Goal: Transaction & Acquisition: Book appointment/travel/reservation

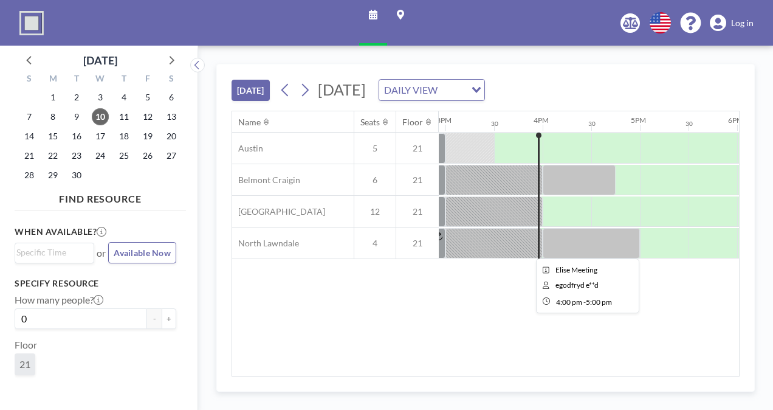
scroll to position [0, 1458]
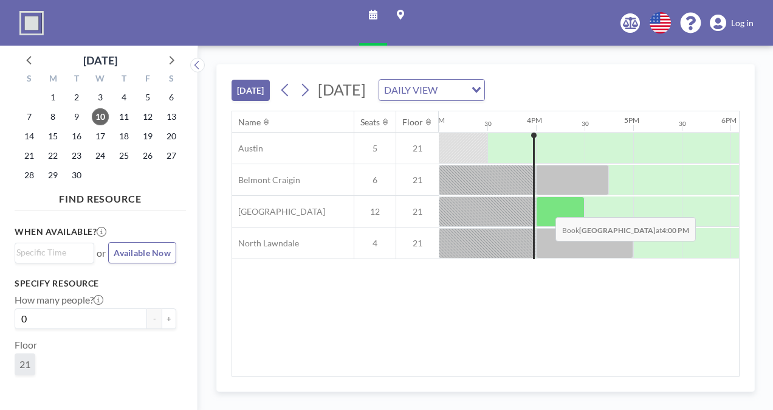
click at [546, 208] on div at bounding box center [560, 211] width 49 height 30
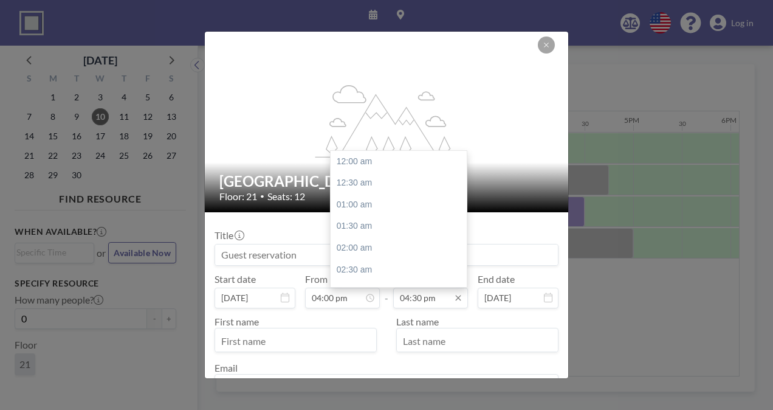
click at [421, 293] on input "04:30 pm" at bounding box center [430, 297] width 75 height 21
click at [417, 297] on input "04:30 pm" at bounding box center [430, 297] width 75 height 21
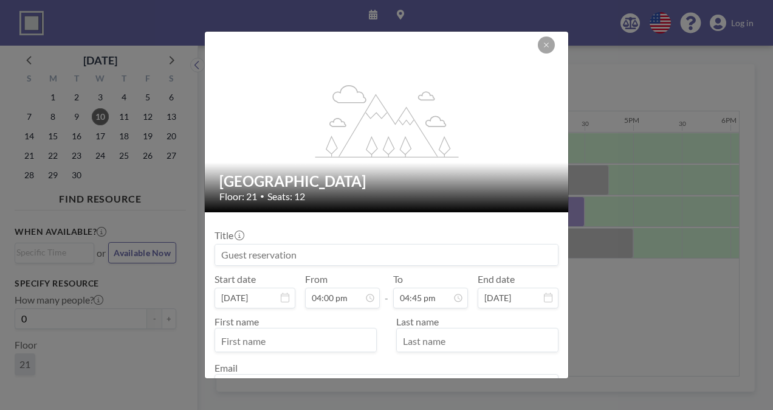
type input "04:45 pm"
click at [267, 250] on input at bounding box center [386, 254] width 343 height 21
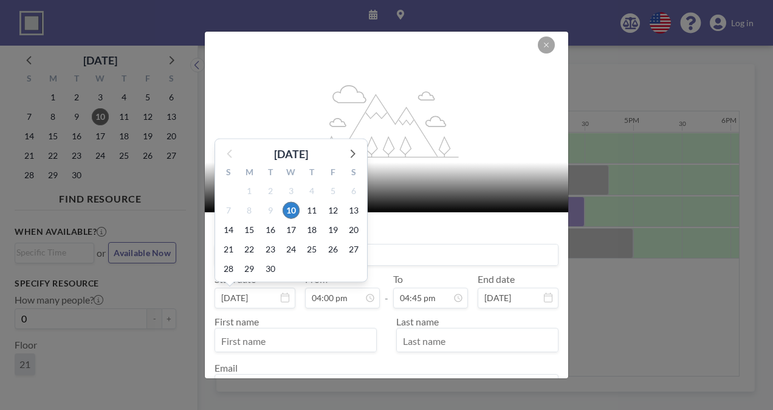
type input "Jazmin Virtual Meeting"
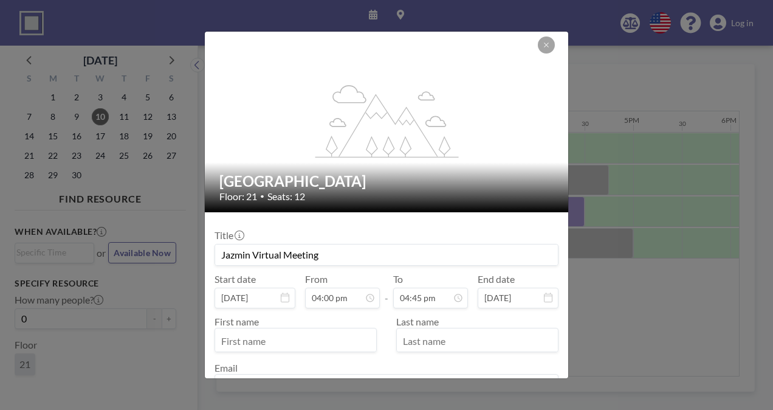
click at [267, 320] on div "First name" at bounding box center [301, 333] width 172 height 36
click at [265, 336] on input "text" at bounding box center [295, 341] width 161 height 21
type input "[PERSON_NAME]"
type input "[EMAIL_ADDRESS][DOMAIN_NAME]"
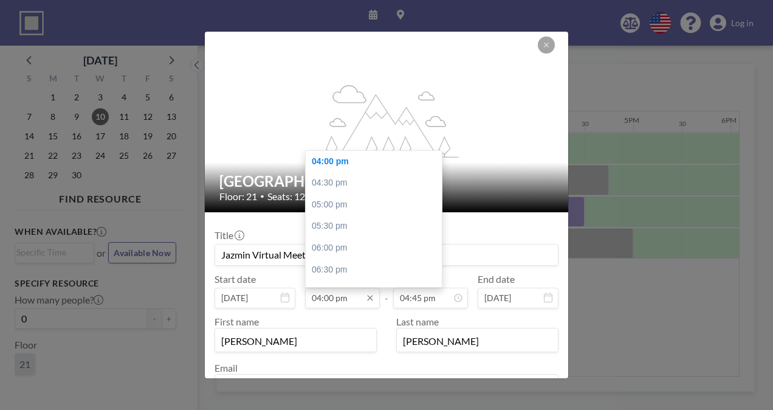
scroll to position [84, 0]
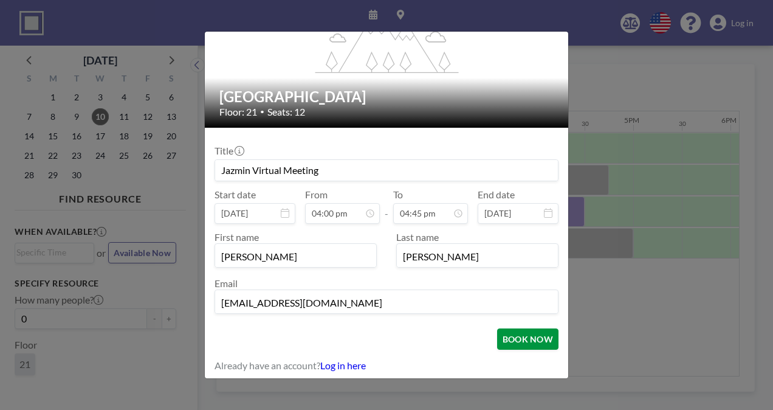
click at [498, 345] on button "BOOK NOW" at bounding box center [527, 338] width 61 height 21
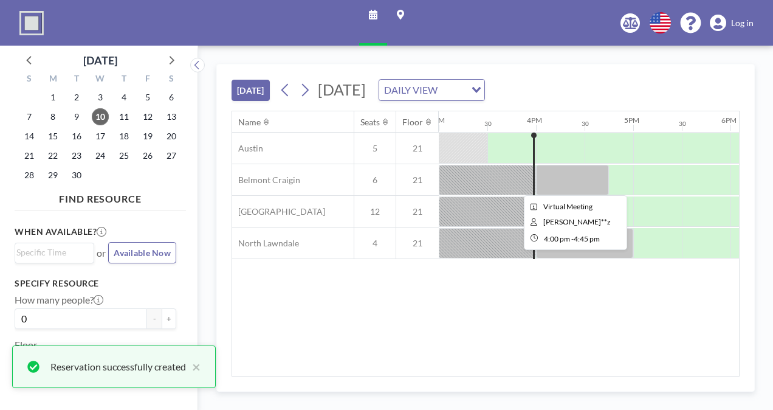
click at [554, 174] on div at bounding box center [572, 180] width 73 height 30
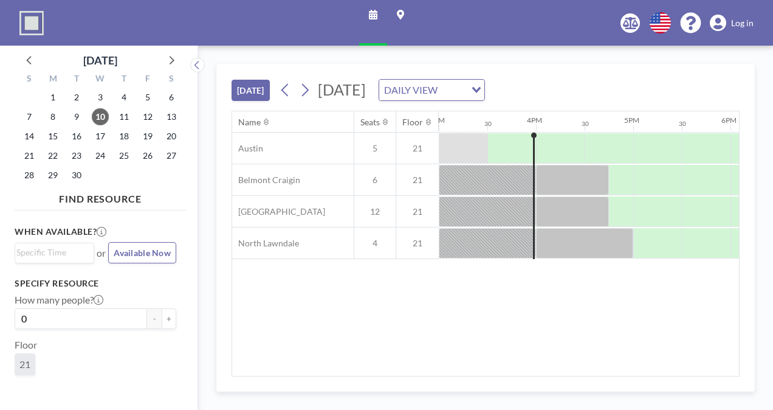
drag, startPoint x: 554, startPoint y: 174, endPoint x: 458, endPoint y: 360, distance: 209.0
click at [458, 360] on div "Name Seats Floor 12AM 30 1AM 30 2AM 30 3AM 30 4AM 30 5AM 30 6AM 30 7AM 30 8AM 3…" at bounding box center [485, 243] width 507 height 264
